Goal: Information Seeking & Learning: Understand process/instructions

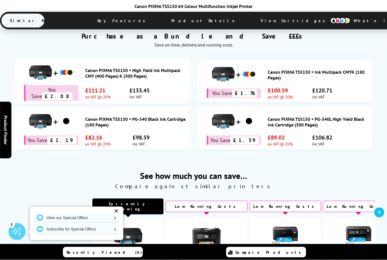
scroll to position [310, 0]
click at [17, 178] on span "See how much you can save…" at bounding box center [194, 175] width 364 height 11
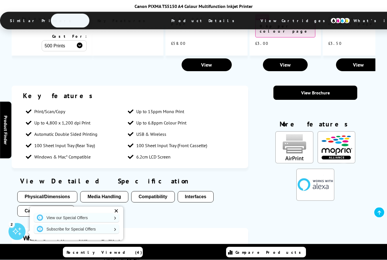
scroll to position [694, 0]
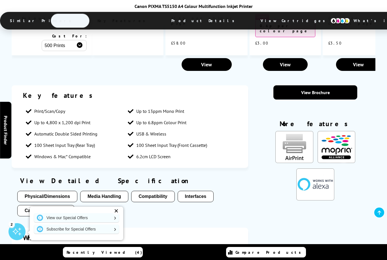
click at [119, 215] on div "✕" at bounding box center [116, 211] width 8 height 8
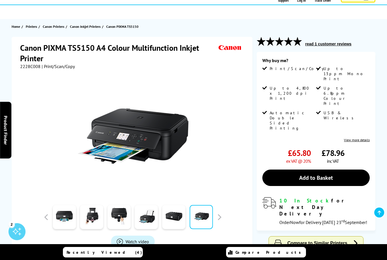
scroll to position [0, 0]
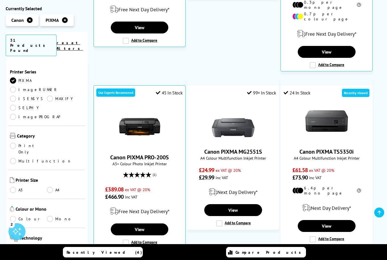
scroll to position [305, 0]
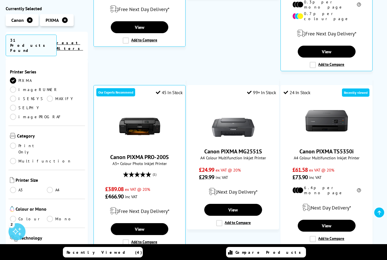
click at [316, 148] on link "Canon PIXMA TS5350i" at bounding box center [326, 151] width 54 height 7
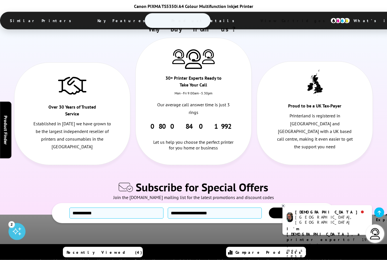
scroll to position [1867, 0]
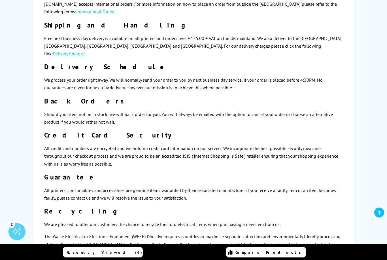
scroll to position [481, 0]
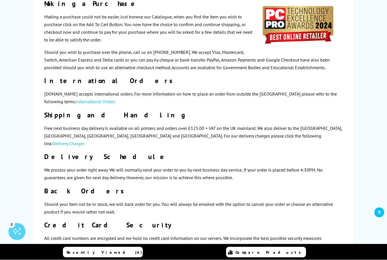
scroll to position [391, 0]
click at [85, 141] on link "Delivery Charges" at bounding box center [69, 144] width 32 height 6
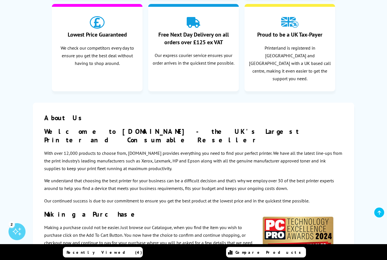
scroll to position [176, 0]
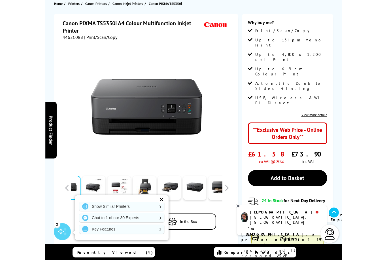
scroll to position [76, 0]
